Goal: Find specific page/section: Find specific page/section

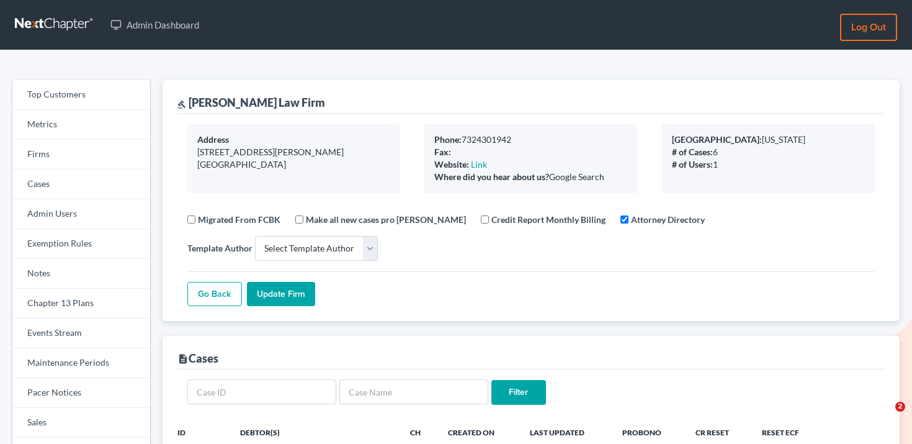
select select
click at [48, 159] on link "Firms" at bounding box center [81, 155] width 138 height 30
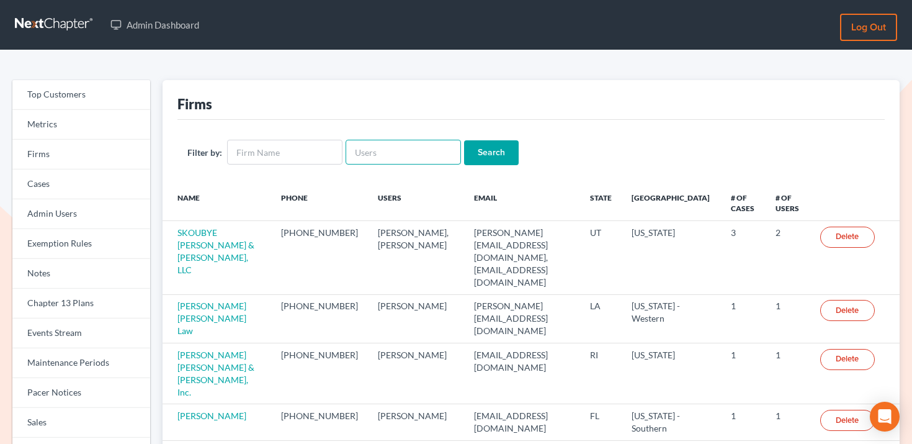
click at [395, 156] on input "text" at bounding box center [403, 152] width 115 height 25
paste input "[EMAIL_ADDRESS][DOMAIN_NAME]"
type input "info@counselor.pro"
click at [500, 161] on input "Search" at bounding box center [491, 152] width 55 height 25
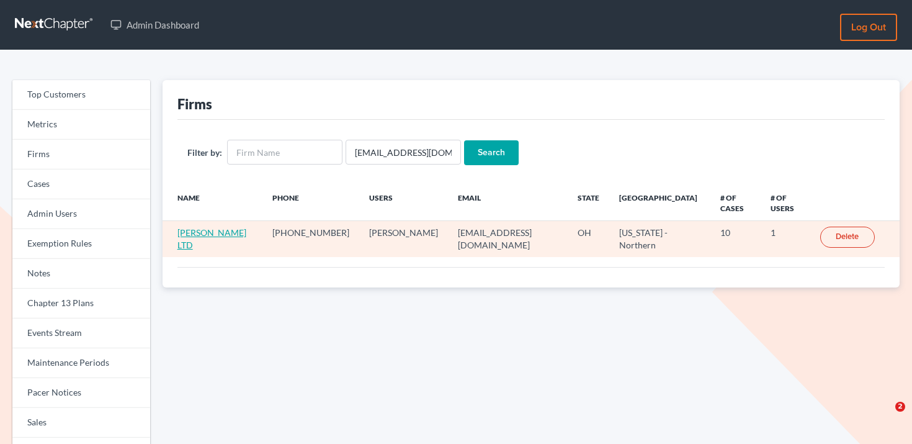
click at [197, 227] on link "[PERSON_NAME] LTD" at bounding box center [211, 238] width 69 height 23
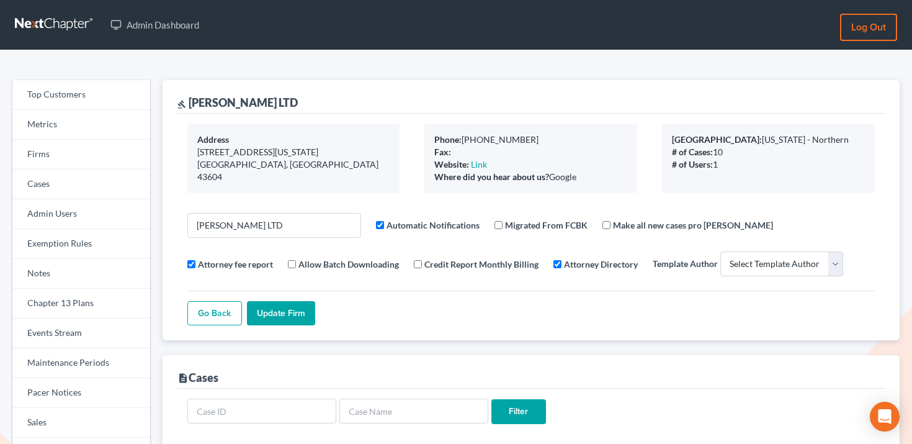
select select
drag, startPoint x: 271, startPoint y: 106, endPoint x: 191, endPoint y: 100, distance: 80.9
click at [191, 100] on div "gavel Ciolek LTD" at bounding box center [530, 97] width 707 height 34
copy div "Ciolek LTD"
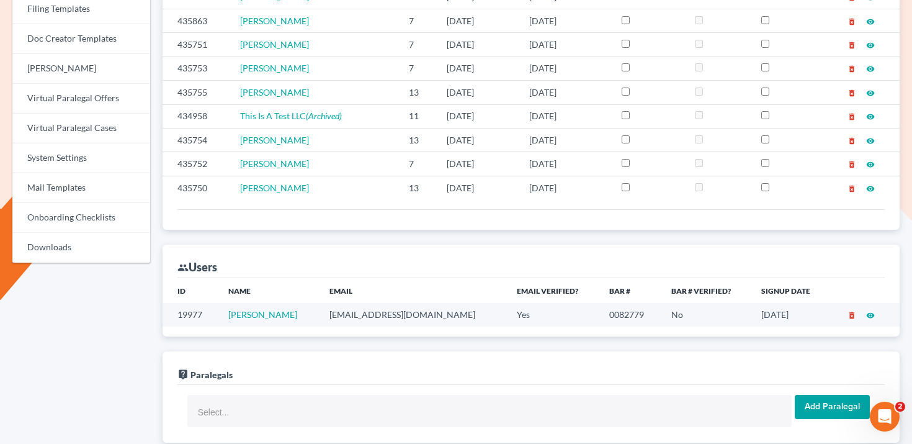
scroll to position [508, 0]
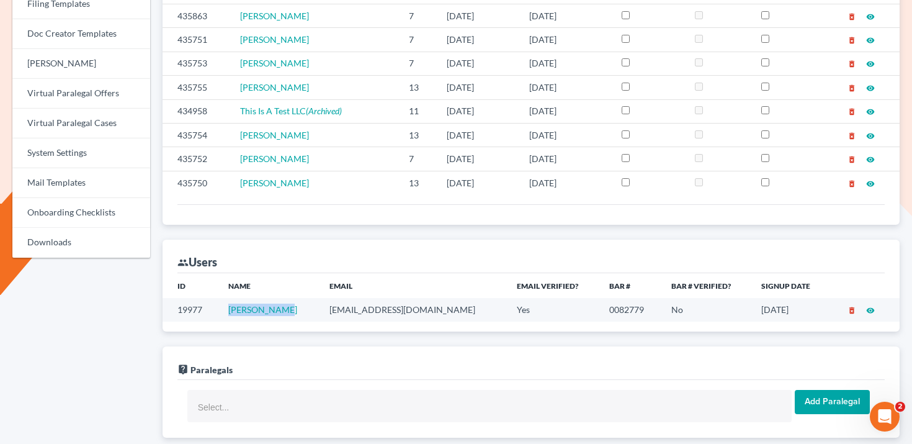
drag, startPoint x: 287, startPoint y: 313, endPoint x: 233, endPoint y: 311, distance: 53.4
click at [233, 311] on td "Scott Ciolek" at bounding box center [268, 309] width 101 height 23
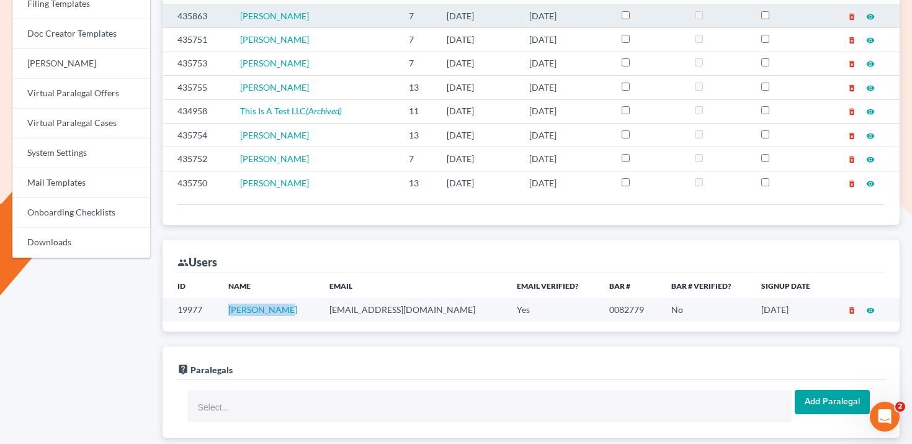
copy link "Scott Ciolek"
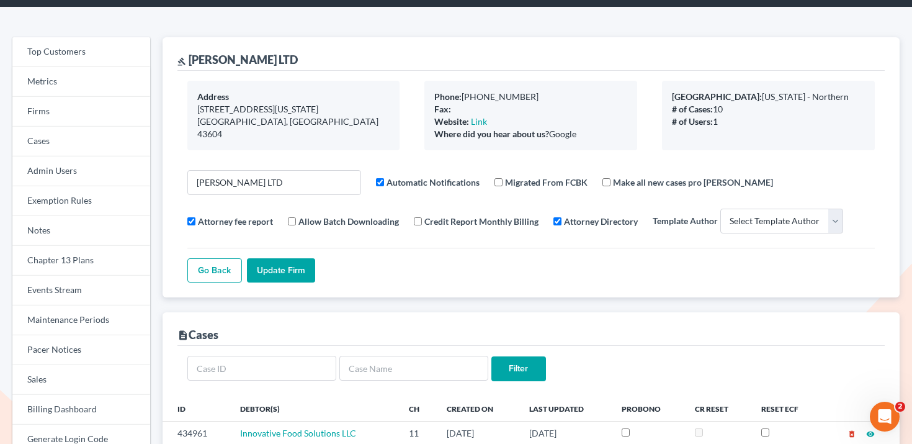
scroll to position [0, 0]
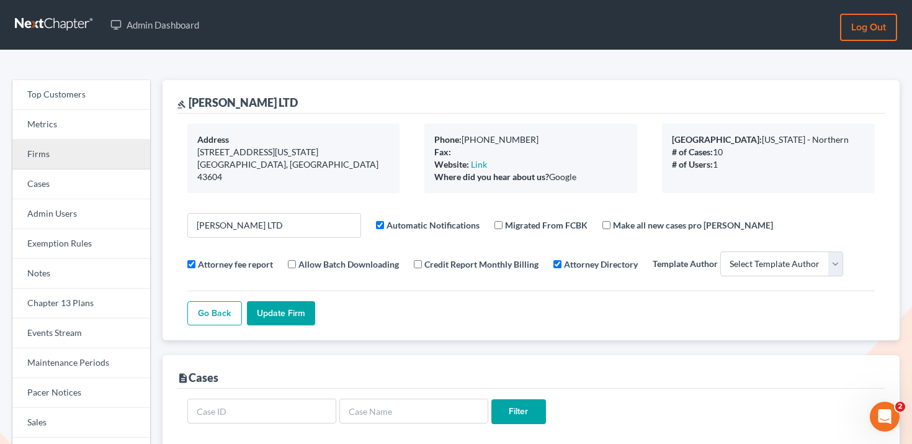
click at [60, 155] on link "Firms" at bounding box center [81, 155] width 138 height 30
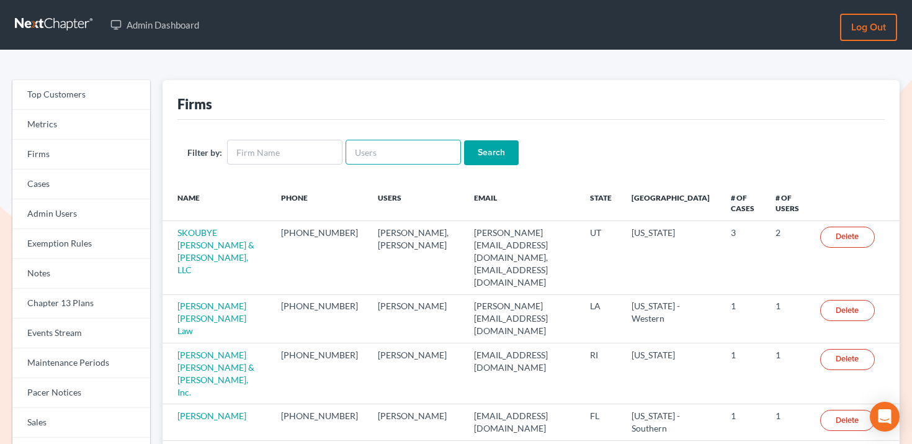
click at [396, 146] on input "text" at bounding box center [403, 152] width 115 height 25
paste input "[EMAIL_ADDRESS][DOMAIN_NAME]"
type input "[EMAIL_ADDRESS][DOMAIN_NAME]"
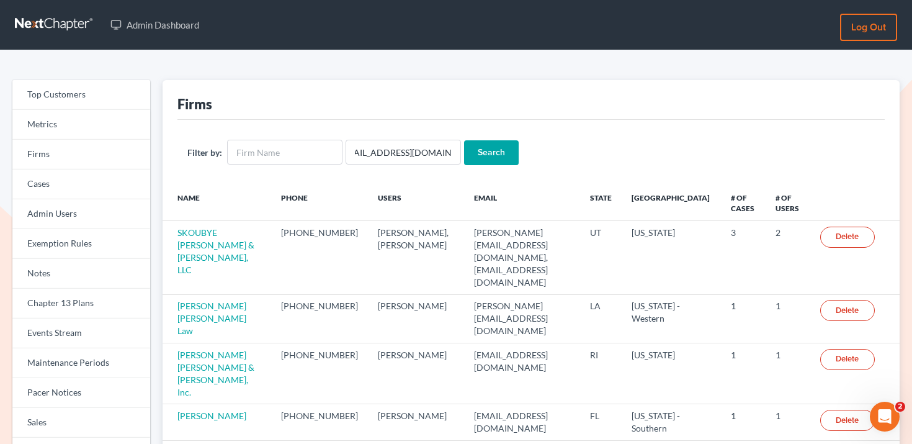
click at [476, 148] on input "Search" at bounding box center [491, 152] width 55 height 25
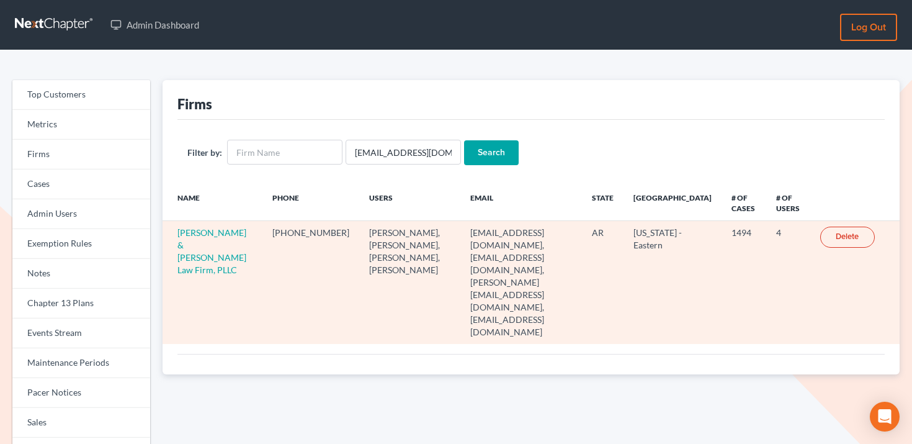
click at [204, 239] on td "[PERSON_NAME] & [PERSON_NAME] Law Firm, PLLC" at bounding box center [213, 282] width 101 height 123
click at [204, 246] on link "[PERSON_NAME] & [PERSON_NAME] Law Firm, PLLC" at bounding box center [211, 251] width 69 height 48
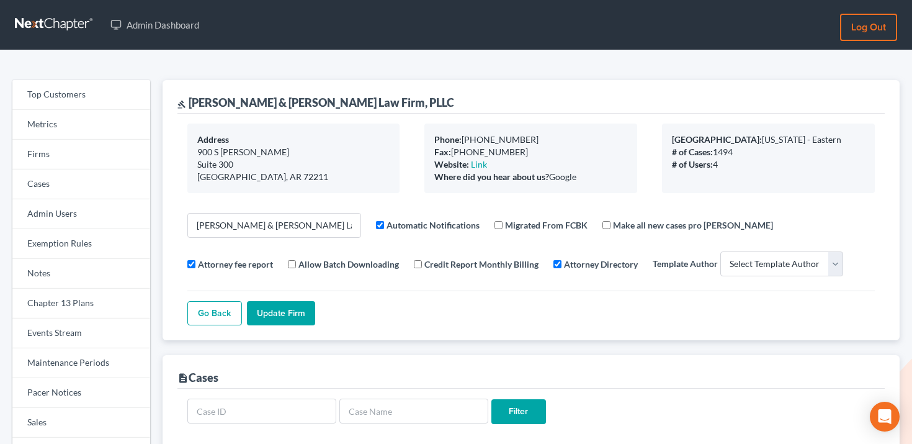
select select
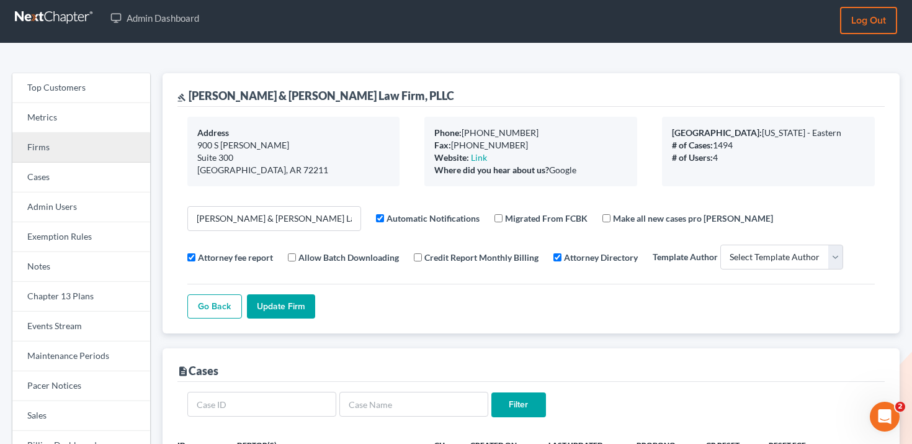
click at [63, 154] on link "Firms" at bounding box center [81, 148] width 138 height 30
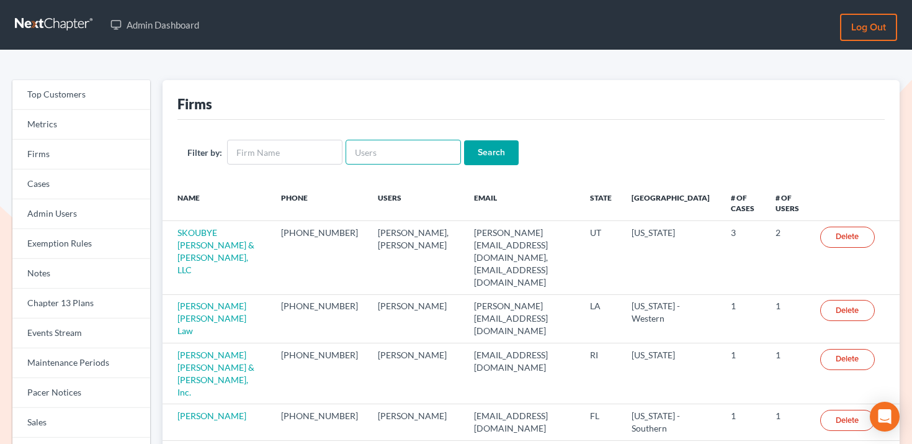
click at [377, 143] on input "text" at bounding box center [403, 152] width 115 height 25
paste input "[EMAIL_ADDRESS][DOMAIN_NAME]"
type input "[EMAIL_ADDRESS][DOMAIN_NAME]"
click at [464, 140] on input "Search" at bounding box center [491, 152] width 55 height 25
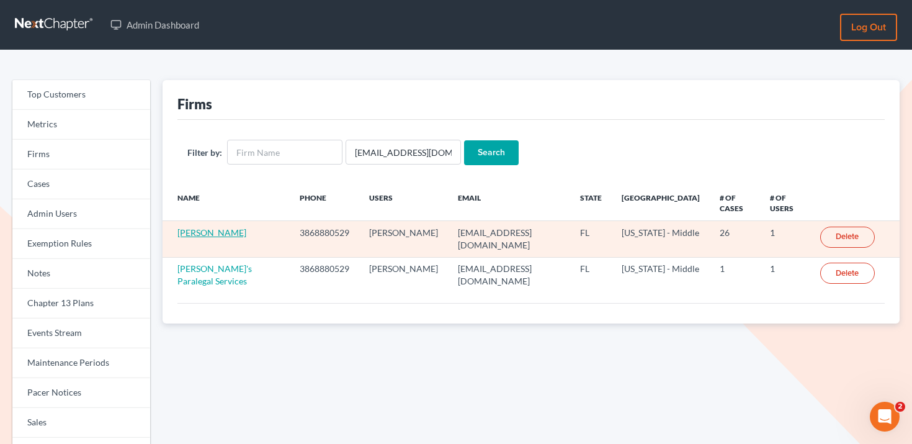
click at [230, 235] on link "[PERSON_NAME]" at bounding box center [211, 232] width 69 height 11
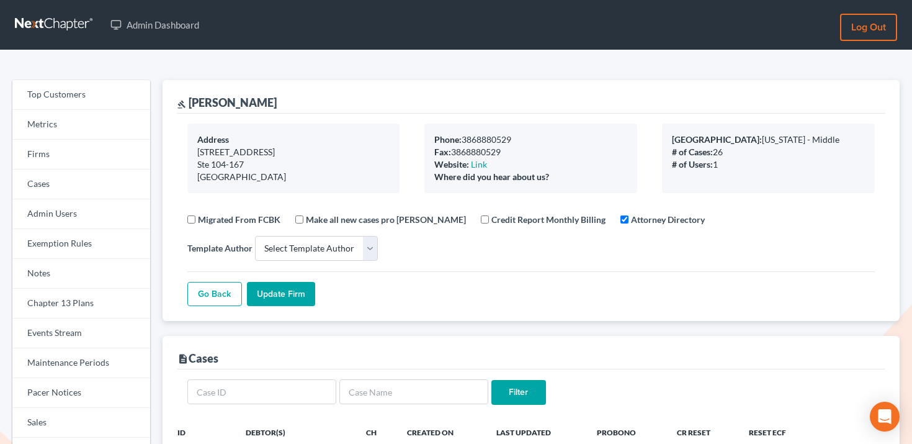
select select
click at [58, 338] on link "Events Stream" at bounding box center [81, 333] width 138 height 30
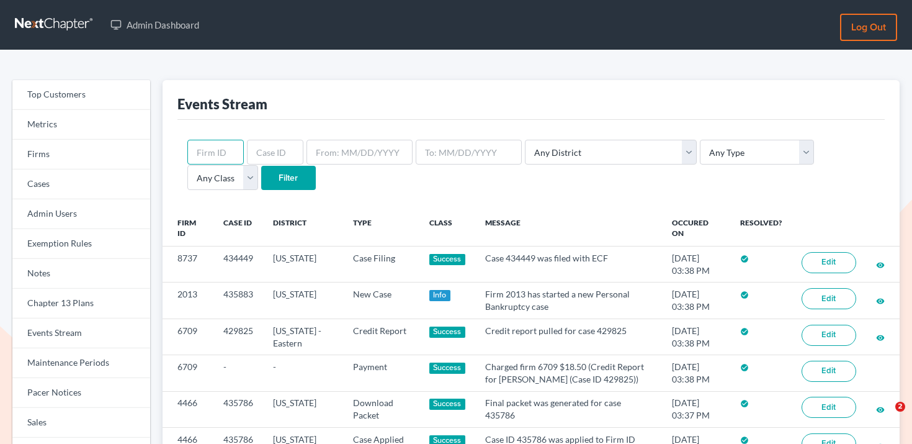
click at [227, 157] on input "text" at bounding box center [215, 152] width 56 height 25
type input "866"
click at [261, 176] on input "Filter" at bounding box center [288, 178] width 55 height 25
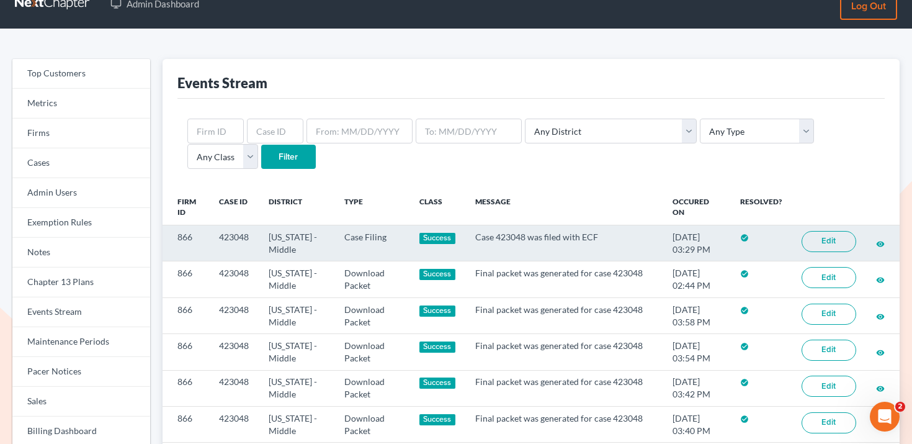
scroll to position [22, 0]
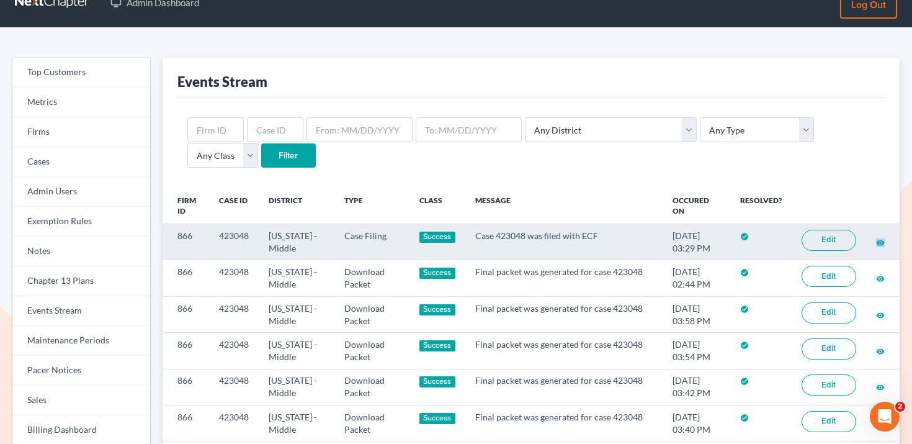
click at [828, 240] on link "Edit" at bounding box center [829, 240] width 55 height 21
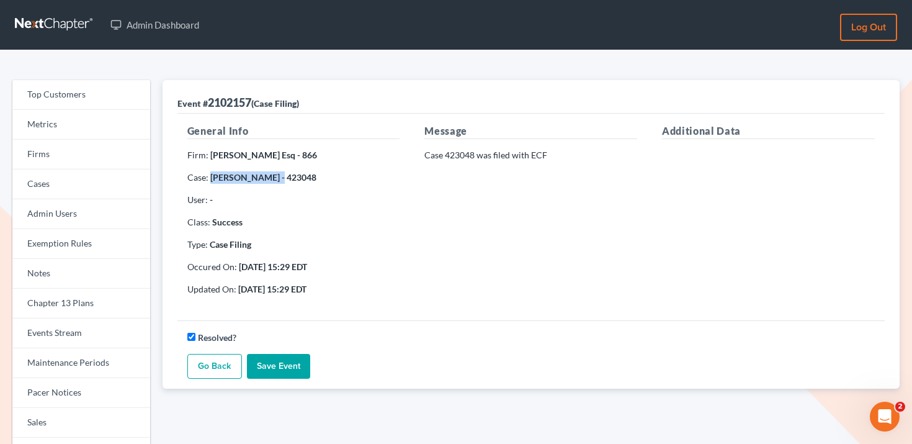
drag, startPoint x: 273, startPoint y: 177, endPoint x: 210, endPoint y: 177, distance: 62.7
click at [210, 177] on strong "Stacey Jordheim - 423048" at bounding box center [263, 177] width 106 height 11
copy strong "Stacey Jordheim"
